Goal: Use online tool/utility: Utilize a website feature to perform a specific function

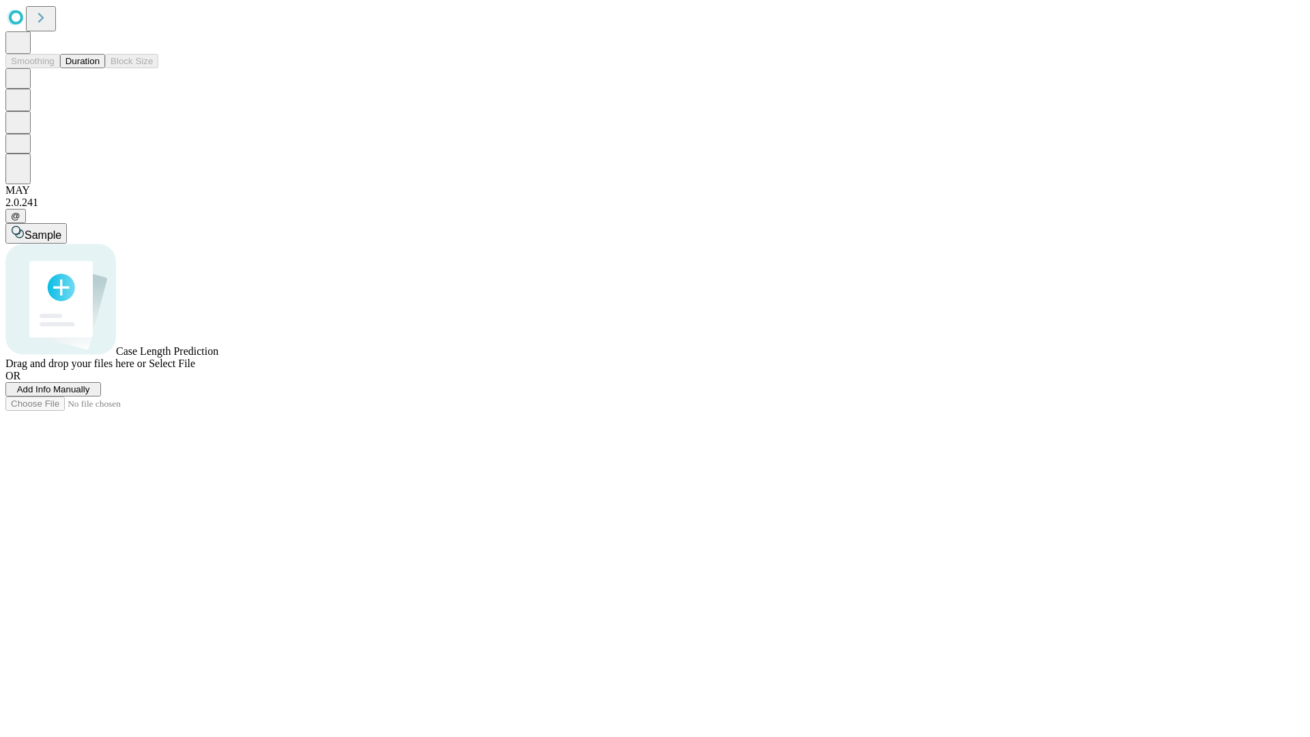
click at [100, 68] on button "Duration" at bounding box center [82, 61] width 45 height 14
click at [195, 369] on span "Select File" at bounding box center [172, 363] width 46 height 12
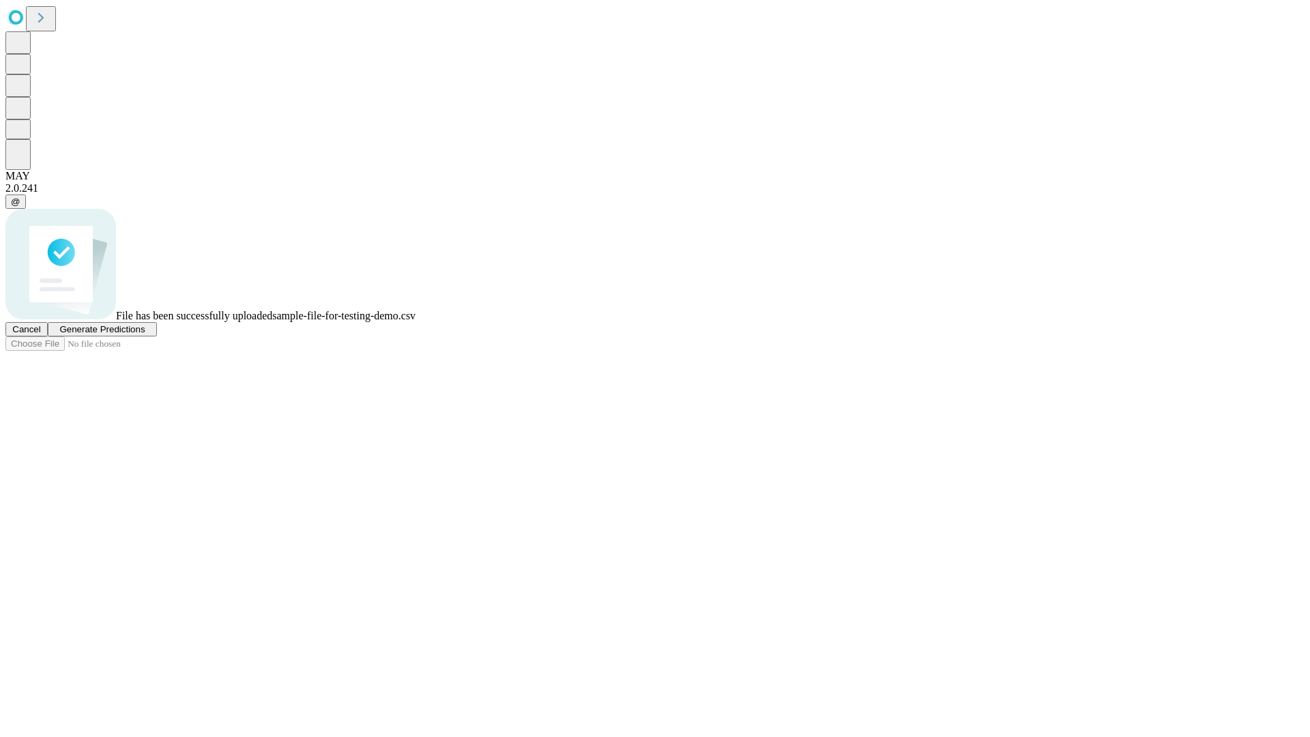
click at [145, 334] on span "Generate Predictions" at bounding box center [101, 329] width 85 height 10
